Goal: Check status: Check status

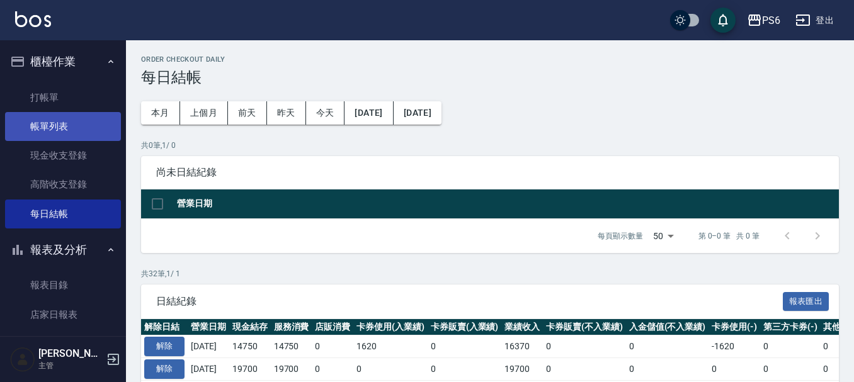
click at [47, 122] on link "帳單列表" at bounding box center [63, 126] width 116 height 29
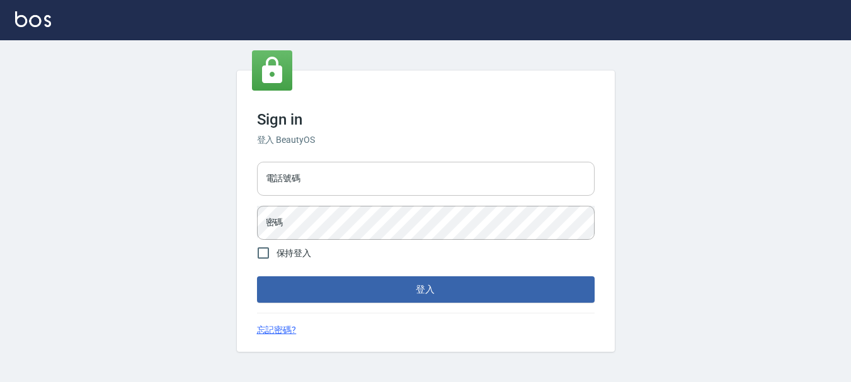
click at [402, 178] on input "電話號碼" at bounding box center [426, 179] width 338 height 34
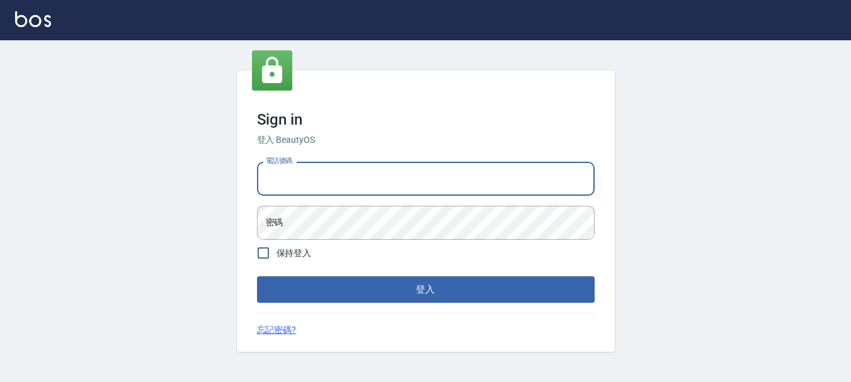
type input "0983811952"
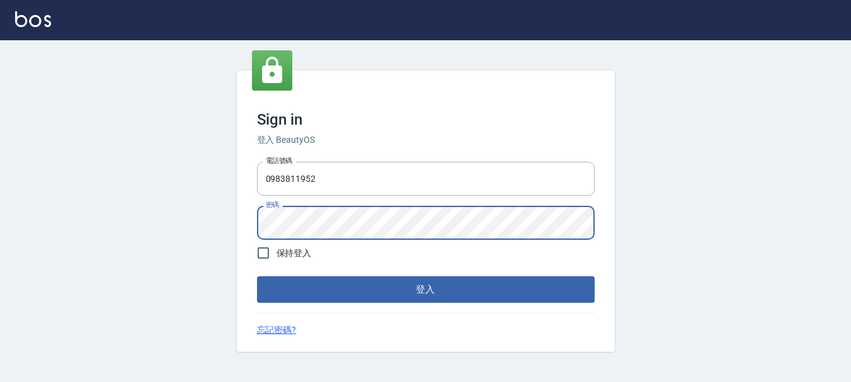
click at [257, 276] on button "登入" at bounding box center [426, 289] width 338 height 26
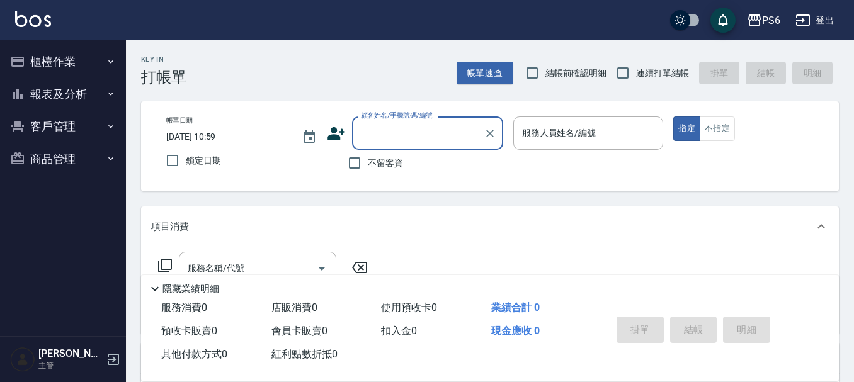
click at [88, 60] on button "櫃檯作業" at bounding box center [63, 61] width 116 height 33
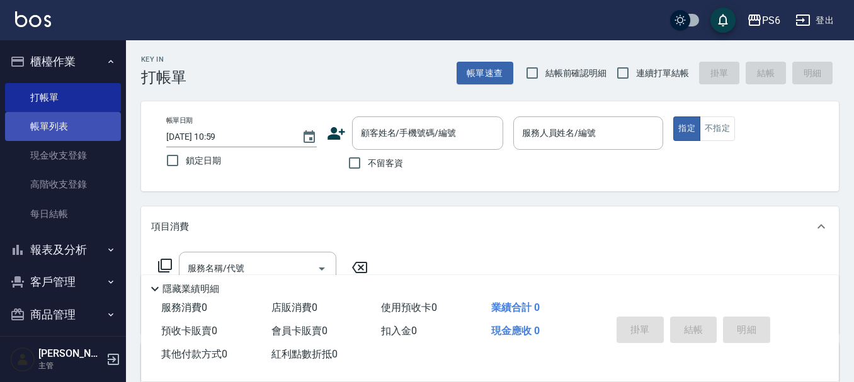
click at [59, 129] on link "帳單列表" at bounding box center [63, 126] width 116 height 29
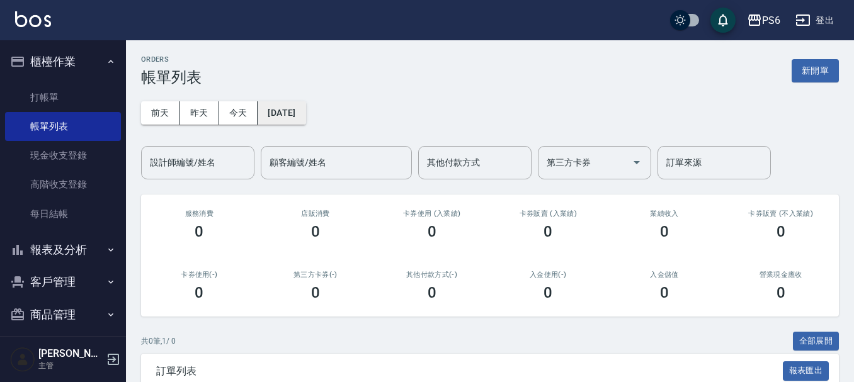
click at [280, 111] on button "2025/10/08" at bounding box center [282, 112] width 48 height 23
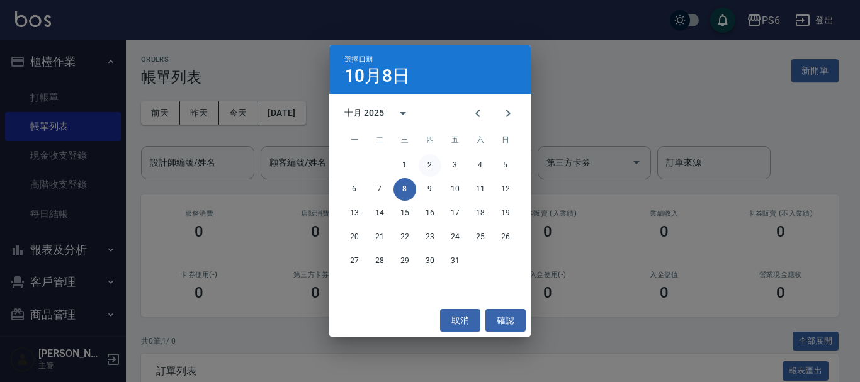
click at [438, 167] on button "2" at bounding box center [430, 165] width 23 height 23
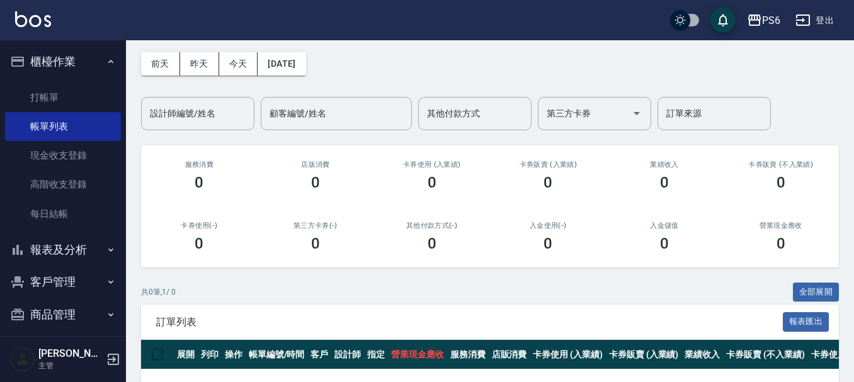
scroll to position [95, 0]
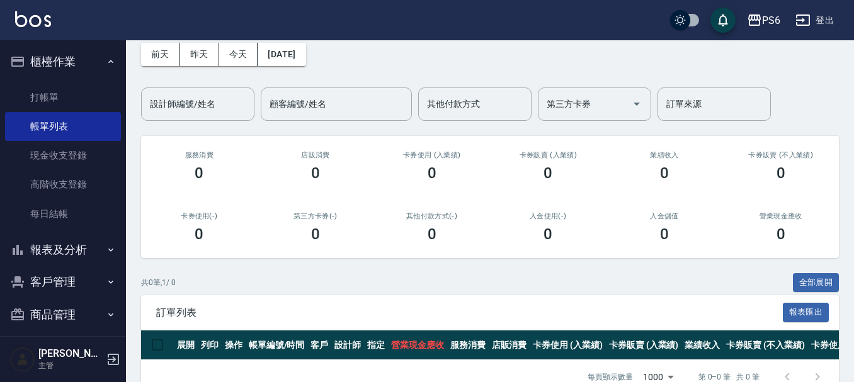
drag, startPoint x: 407, startPoint y: 203, endPoint x: 406, endPoint y: 190, distance: 12.6
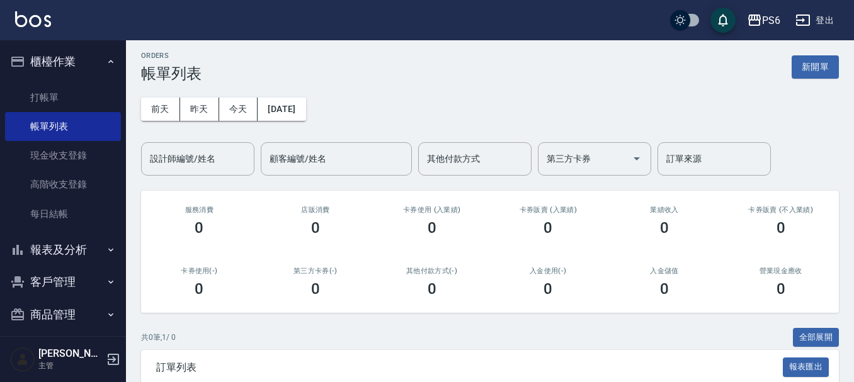
scroll to position [0, 0]
